Goal: Task Accomplishment & Management: Complete application form

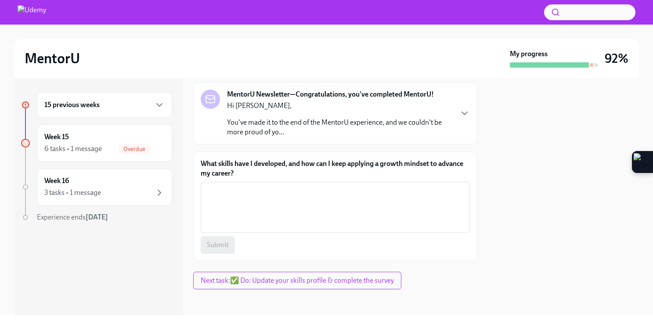
scroll to position [50, 0]
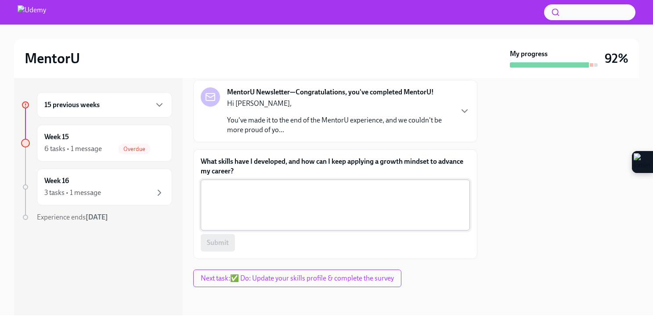
click at [301, 206] on textarea "What skills have I developed, and how can I keep applying a growth mindset to a…" at bounding box center [335, 205] width 258 height 42
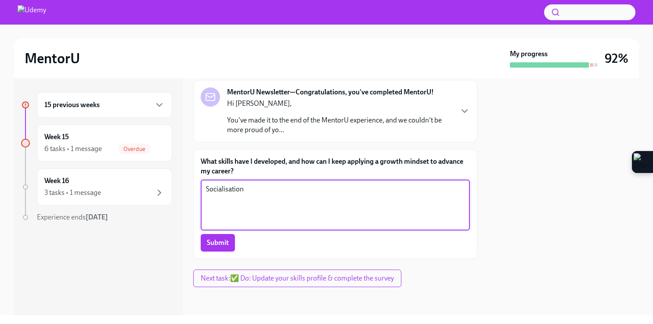
click at [304, 210] on textarea "Socialisation" at bounding box center [335, 205] width 258 height 42
type textarea "How to be more ready for the AE role"
click at [225, 242] on span "Submit" at bounding box center [218, 242] width 22 height 9
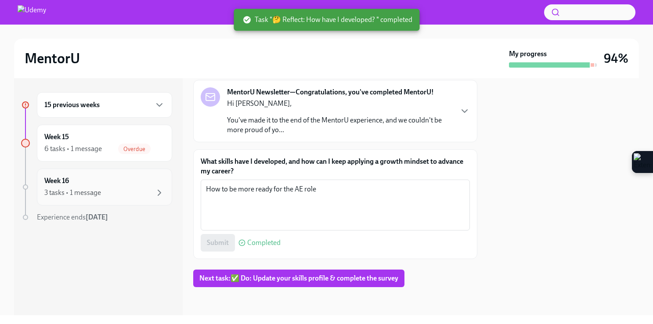
click at [94, 198] on div "Week 16 3 tasks • 1 message" at bounding box center [104, 187] width 135 height 37
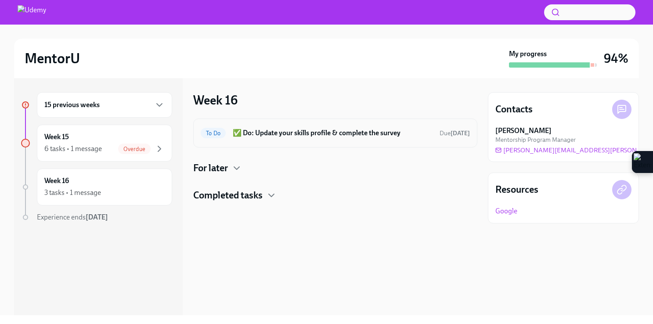
click at [245, 133] on h6 "✅ Do: Update your skills profile & complete the survey" at bounding box center [333, 133] width 200 height 10
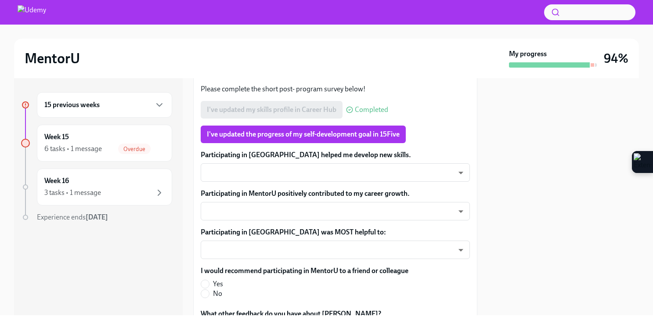
scroll to position [208, 0]
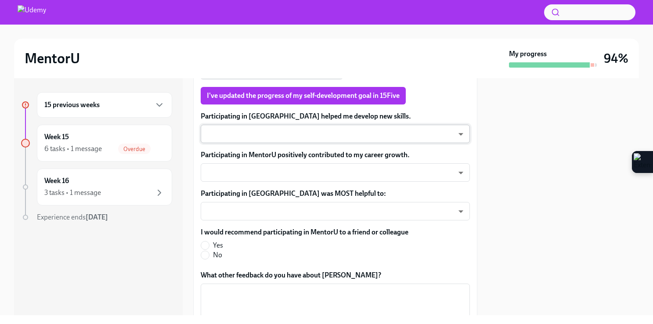
click at [290, 130] on body "MentorU My progress 94% 15 previous weeks Week 15 6 tasks • 1 message Overdue W…" at bounding box center [326, 195] width 653 height 391
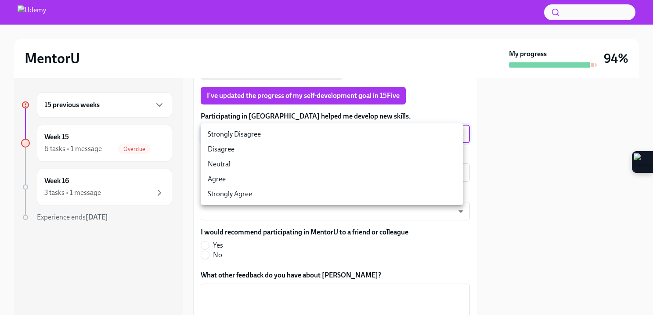
click at [251, 196] on li "Strongly Agree" at bounding box center [332, 194] width 262 height 15
type input "Rq6Pw72O-"
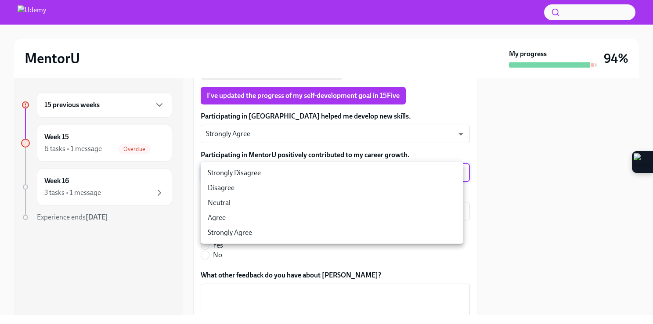
click at [260, 177] on body "MentorU My progress 94% 15 previous weeks Week 15 6 tasks • 1 message Overdue W…" at bounding box center [326, 195] width 653 height 391
click at [247, 229] on li "Strongly Agree" at bounding box center [332, 232] width 262 height 15
type input "uAFEFZ6YV"
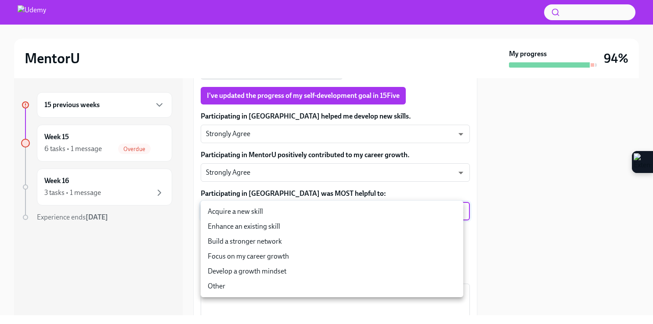
click at [256, 215] on body "MentorU My progress 94% 15 previous weeks Week 15 6 tasks • 1 message Overdue W…" at bounding box center [326, 195] width 653 height 391
click at [291, 244] on li "Build a stronger network" at bounding box center [332, 241] width 262 height 15
type input "Lihma96sa"
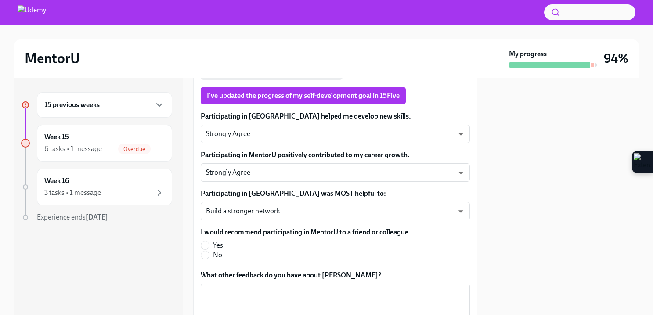
click at [223, 244] on label "Yes" at bounding box center [301, 245] width 201 height 10
click at [209, 244] on input "Yes" at bounding box center [205, 245] width 8 height 8
radio input "true"
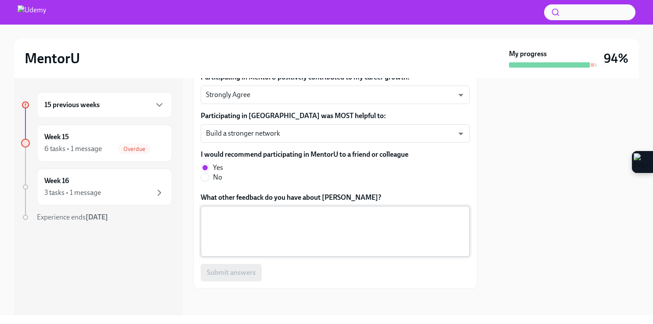
scroll to position [287, 0]
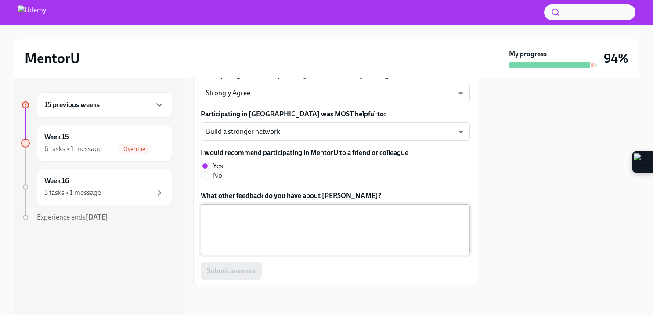
click at [262, 242] on textarea "What other feedback do you have about [PERSON_NAME]?" at bounding box center [335, 229] width 258 height 42
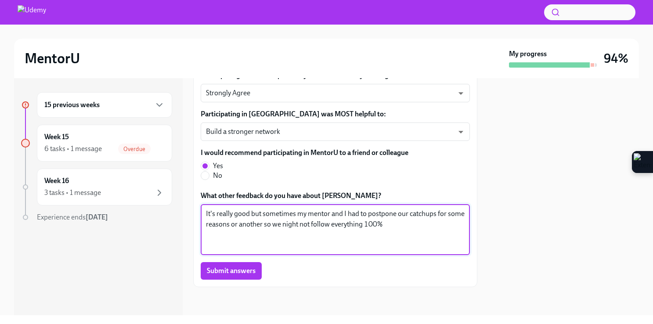
drag, startPoint x: 381, startPoint y: 221, endPoint x: 348, endPoint y: 223, distance: 33.0
click at [348, 223] on textarea "It's really good but sometimes my mentor and I had to postpone our catchups for…" at bounding box center [335, 229] width 258 height 42
type textarea "It's really good but sometimes my mentor and I had to postpone our catchups for…"
click at [257, 270] on button "Submit answers" at bounding box center [231, 271] width 61 height 18
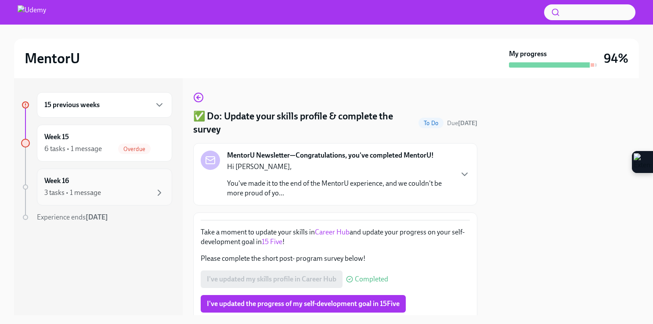
click at [143, 199] on div "Week 16 3 tasks • 1 message" at bounding box center [104, 187] width 135 height 37
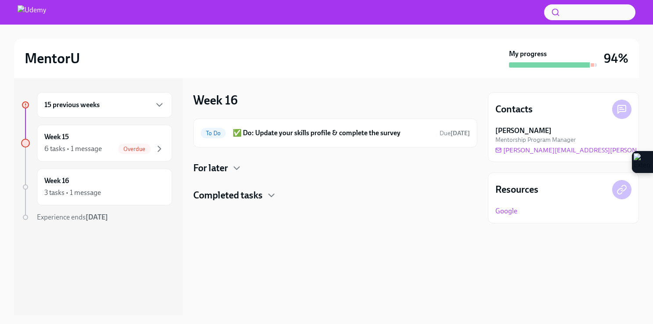
click at [140, 162] on div "15 previous weeks Week 15 6 tasks • 1 message Overdue Week 16 3 tasks • 1 messa…" at bounding box center [96, 174] width 151 height 165
click at [136, 153] on div "Overdue" at bounding box center [134, 148] width 32 height 11
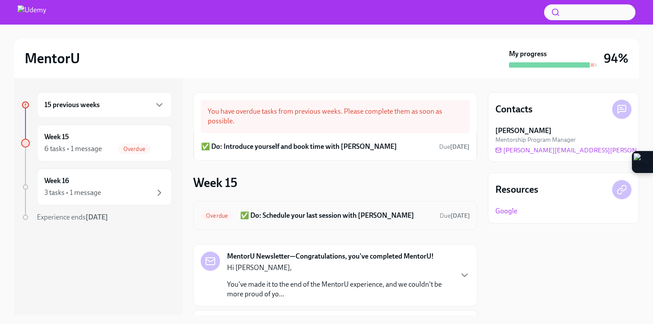
click at [312, 222] on div "Overdue ✅ Do: Schedule your last session with Eric Due 2 days ago" at bounding box center [335, 215] width 284 height 29
click at [296, 214] on h6 "✅ Do: Schedule your last session with Eric" at bounding box center [336, 216] width 192 height 10
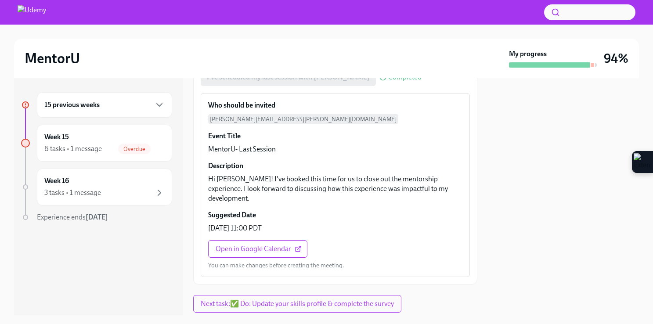
scroll to position [188, 0]
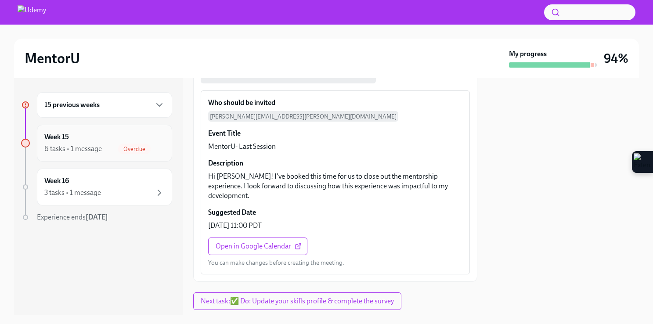
click at [105, 145] on div "6 tasks • 1 message Overdue" at bounding box center [104, 148] width 120 height 11
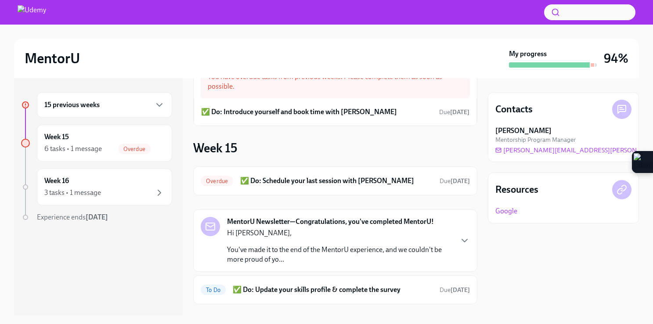
scroll to position [79, 0]
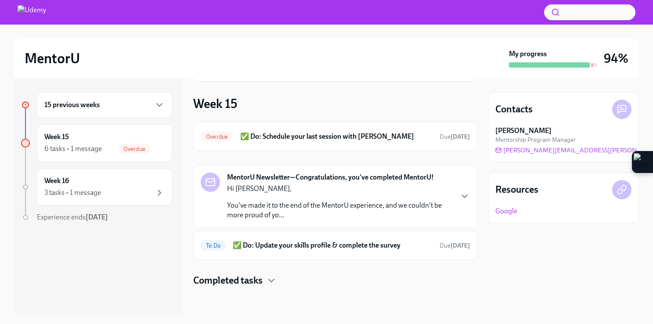
click at [253, 276] on h4 "Completed tasks" at bounding box center [227, 280] width 69 height 13
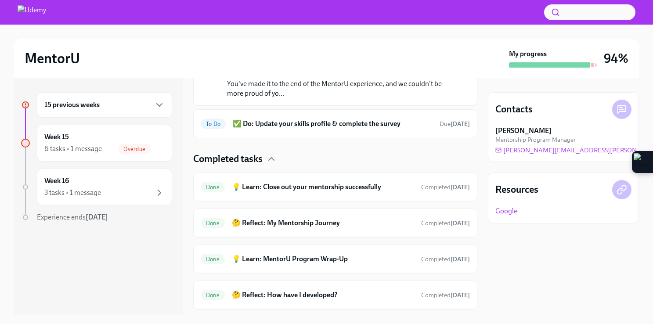
scroll to position [223, 0]
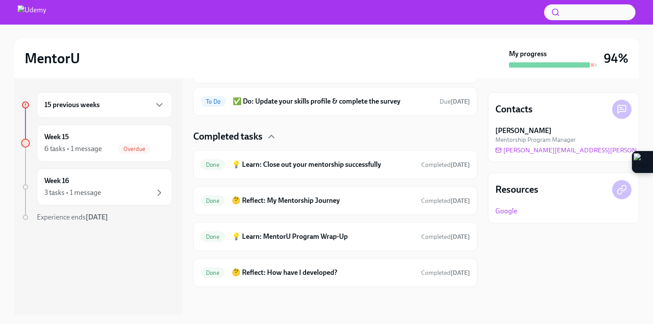
click at [94, 228] on div "15 previous weeks Week 15 6 tasks • 1 message Overdue Week 16 3 tasks • 1 messa…" at bounding box center [96, 174] width 151 height 165
click at [102, 120] on div "15 previous weeks Week 15 6 tasks • 1 message Overdue Week 16 3 tasks • 1 messa…" at bounding box center [96, 174] width 151 height 165
click at [102, 111] on div "15 previous weeks" at bounding box center [104, 104] width 135 height 25
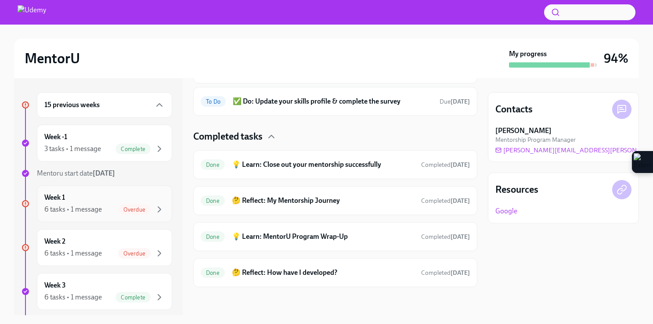
click at [97, 212] on div "6 tasks • 1 message" at bounding box center [72, 209] width 57 height 10
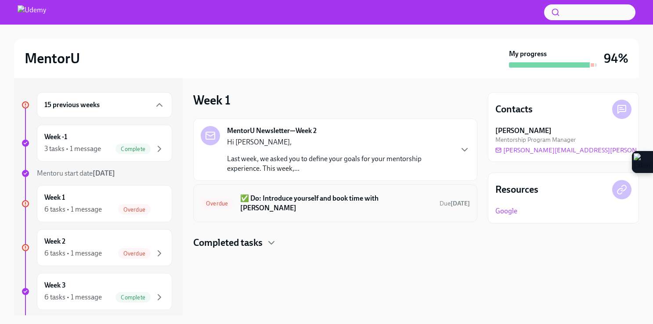
click at [260, 196] on h6 "✅ Do: Introduce yourself and book time with Eric" at bounding box center [336, 203] width 192 height 19
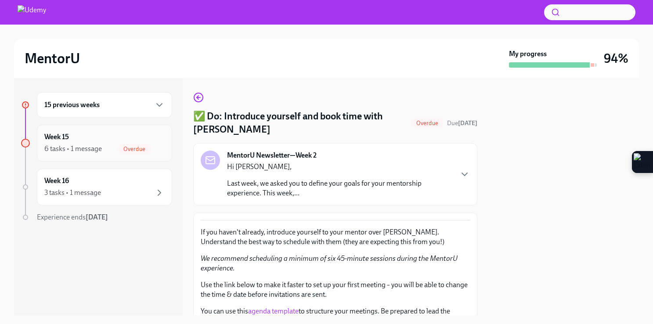
click at [135, 140] on div "Week 15 6 tasks • 1 message Overdue" at bounding box center [104, 143] width 120 height 22
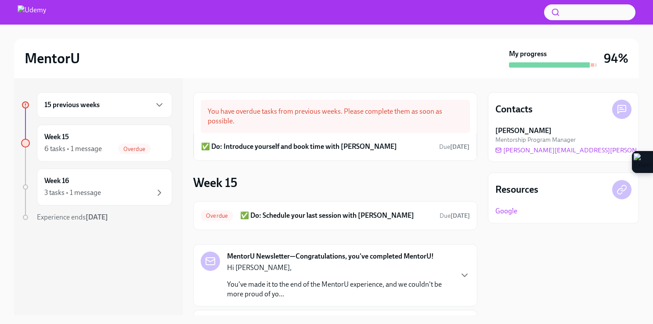
click at [134, 109] on div "15 previous weeks" at bounding box center [104, 105] width 120 height 11
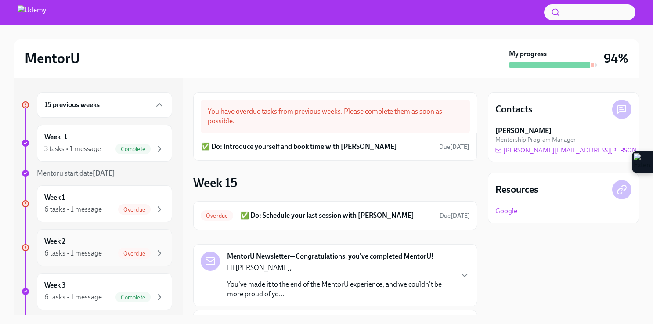
click at [114, 238] on div "Week 2 6 tasks • 1 message Overdue" at bounding box center [104, 248] width 120 height 22
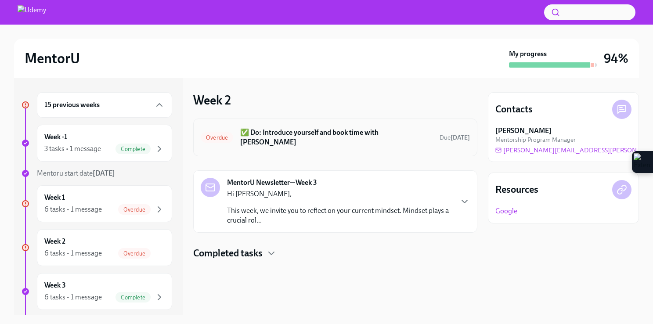
click at [262, 138] on div "Overdue ✅ Do: Introduce yourself and book time with Eric Due Jun 28th" at bounding box center [335, 137] width 269 height 23
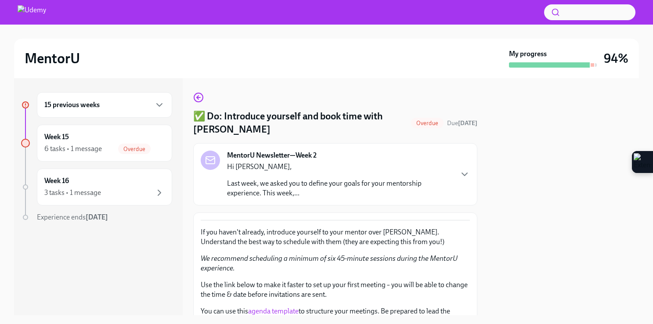
scroll to position [280, 0]
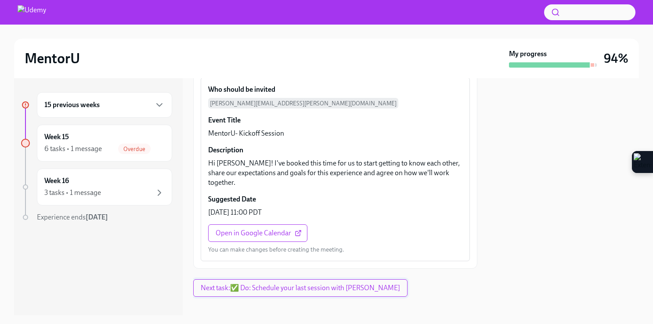
click at [251, 283] on span "Next task : ✅ Do: Schedule your last session with Eric" at bounding box center [300, 287] width 199 height 9
